Goal: Transaction & Acquisition: Register for event/course

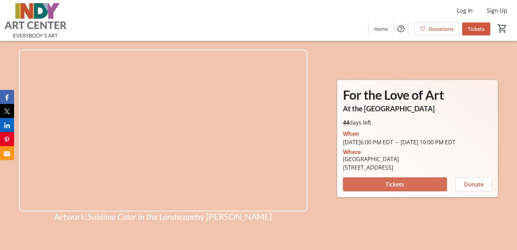
click at [354, 187] on span at bounding box center [395, 184] width 104 height 17
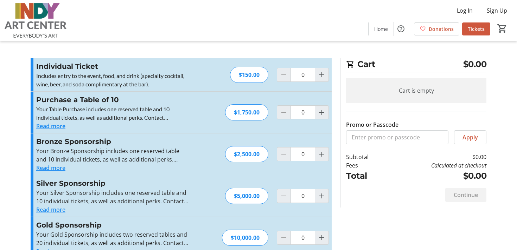
scroll to position [17, 0]
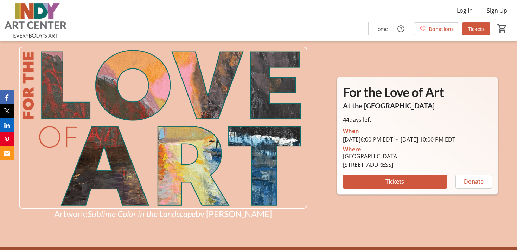
scroll to position [3, 0]
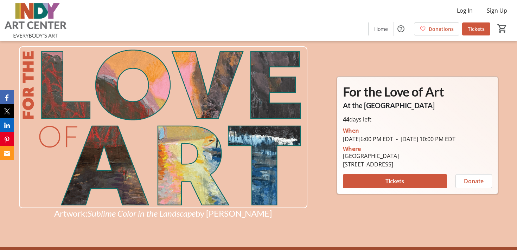
drag, startPoint x: 344, startPoint y: 169, endPoint x: 394, endPoint y: 170, distance: 49.6
click at [394, 169] on div "[STREET_ADDRESS]" at bounding box center [371, 164] width 56 height 8
click at [342, 168] on div "[GEOGRAPHIC_DATA] [STREET_ADDRESS]" at bounding box center [370, 160] width 64 height 17
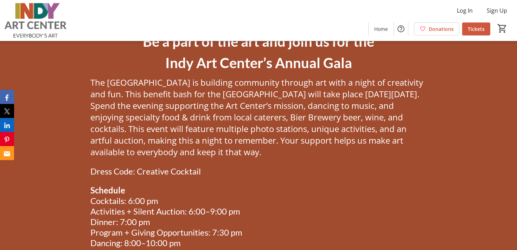
scroll to position [227, 0]
